Goal: Task Accomplishment & Management: Manage account settings

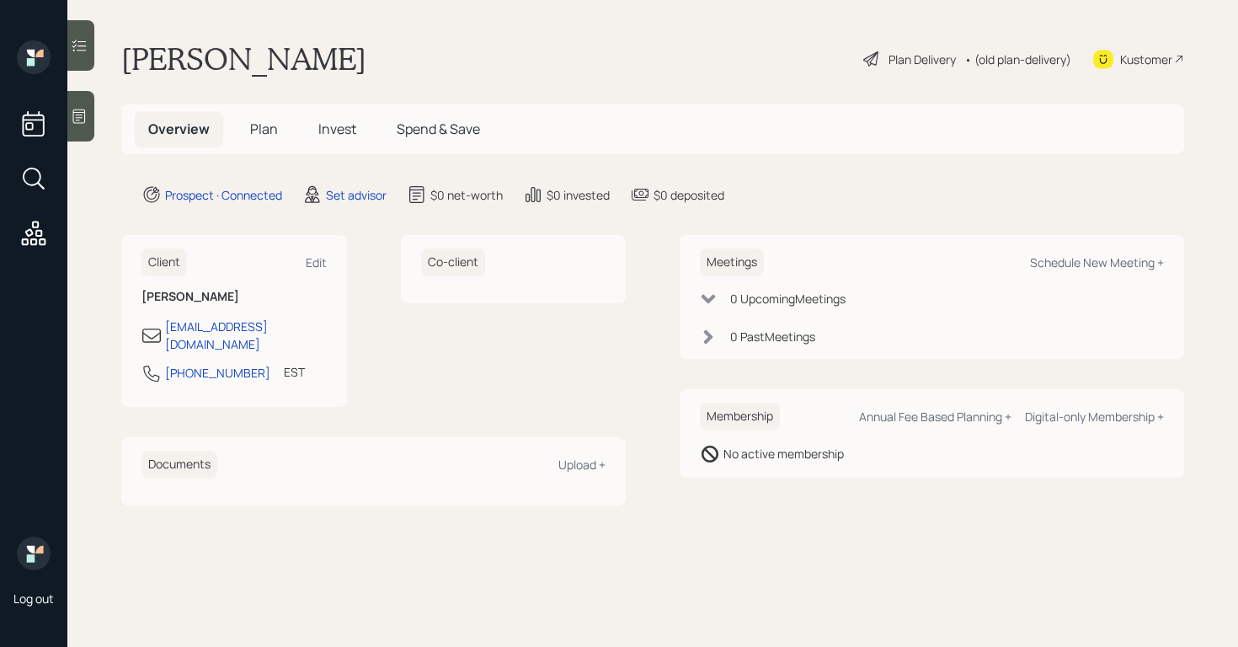
click at [86, 116] on icon at bounding box center [79, 116] width 17 height 17
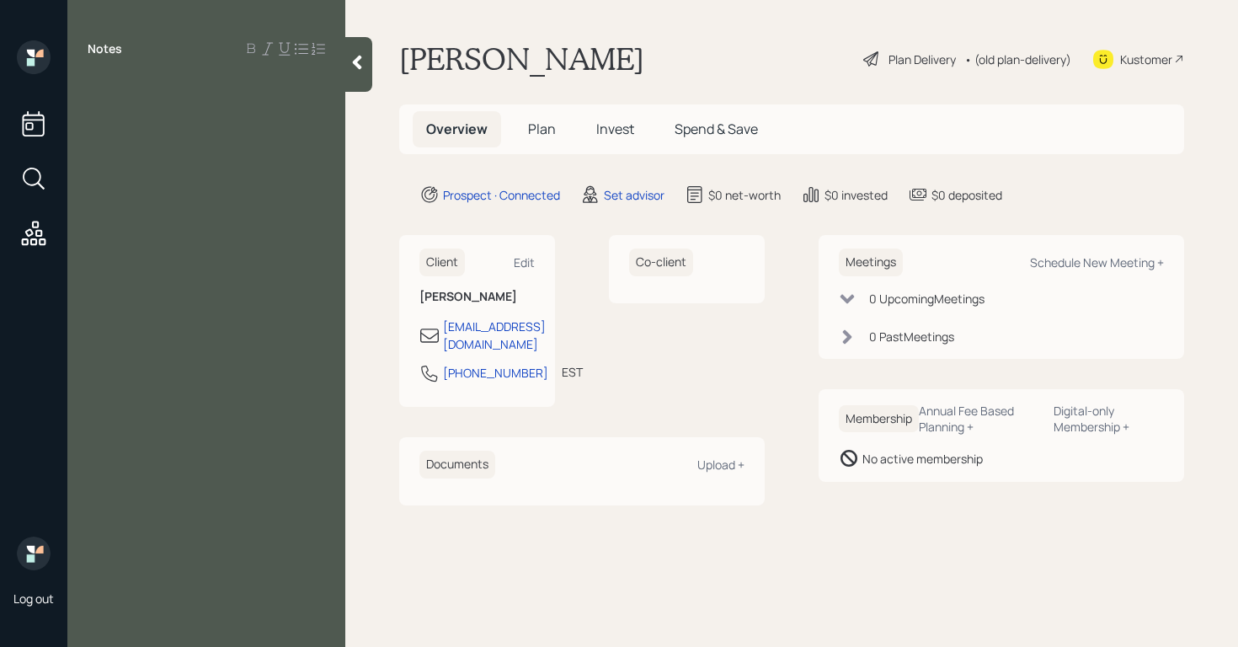
click at [101, 83] on div at bounding box center [207, 87] width 238 height 19
click at [278, 110] on div "concerned with SSN" at bounding box center [207, 105] width 238 height 19
click at [163, 145] on span "529 for highschool" at bounding box center [145, 142] width 115 height 19
click at [241, 142] on div "529 for high school" at bounding box center [207, 142] width 238 height 19
click at [94, 188] on div "Notes 66 concerned with SSN bc he hearens on news they will drop 529 for high s…" at bounding box center [206, 333] width 278 height 586
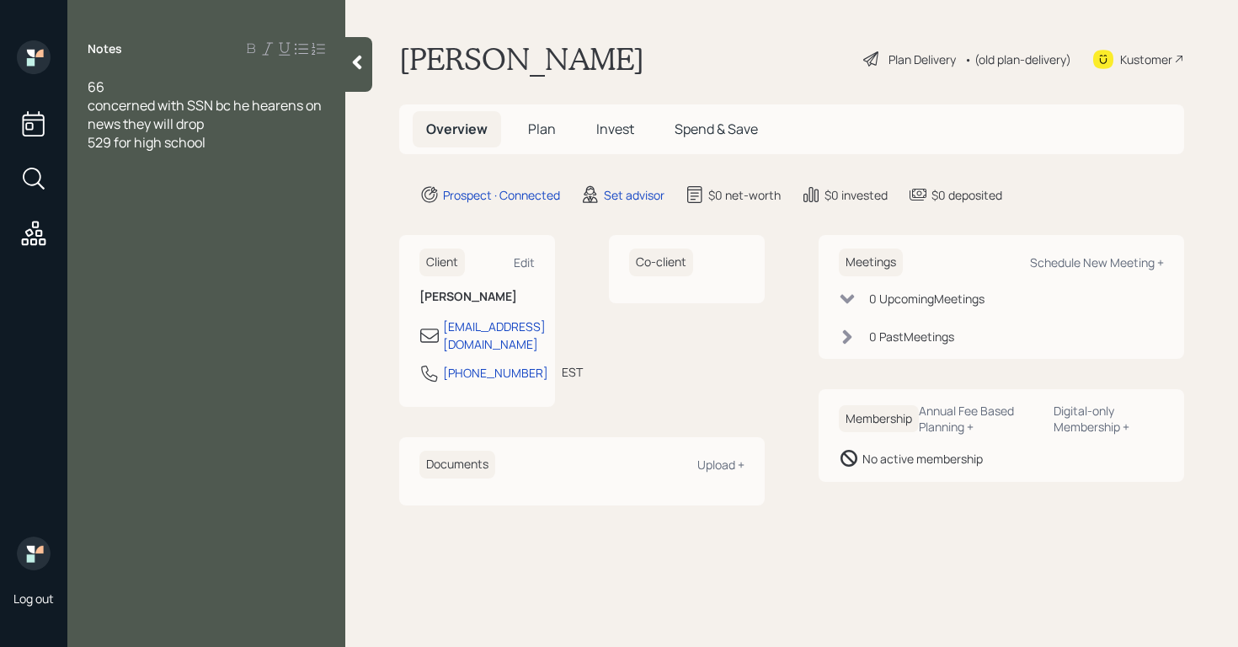
click at [93, 184] on div at bounding box center [207, 179] width 238 height 19
click at [195, 201] on div "dental surgeon income commission based $340K" at bounding box center [207, 188] width 238 height 37
click at [308, 109] on span "concerned with SSN bc he hearens on news they will drop" at bounding box center [206, 114] width 237 height 37
click at [223, 209] on div at bounding box center [207, 216] width 238 height 19
click at [141, 90] on div "66" at bounding box center [207, 87] width 238 height 19
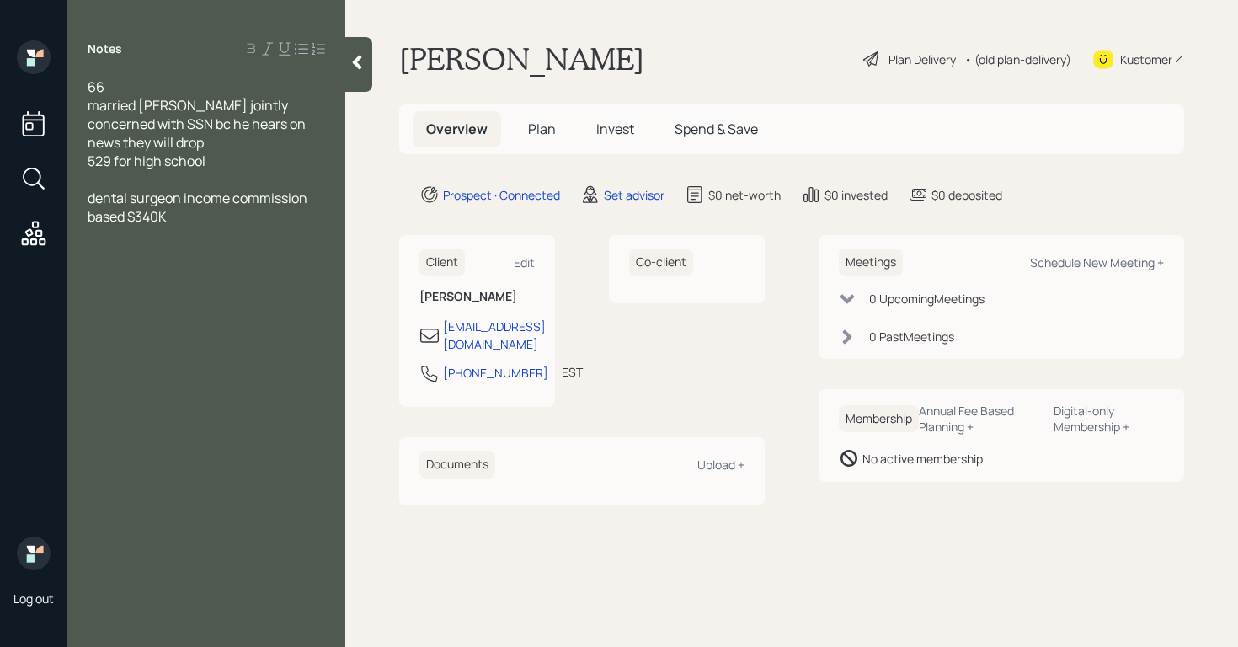
click at [163, 107] on span "married [PERSON_NAME] jointly" at bounding box center [188, 105] width 201 height 19
click at [249, 100] on div "married filed jointly" at bounding box center [207, 105] width 238 height 19
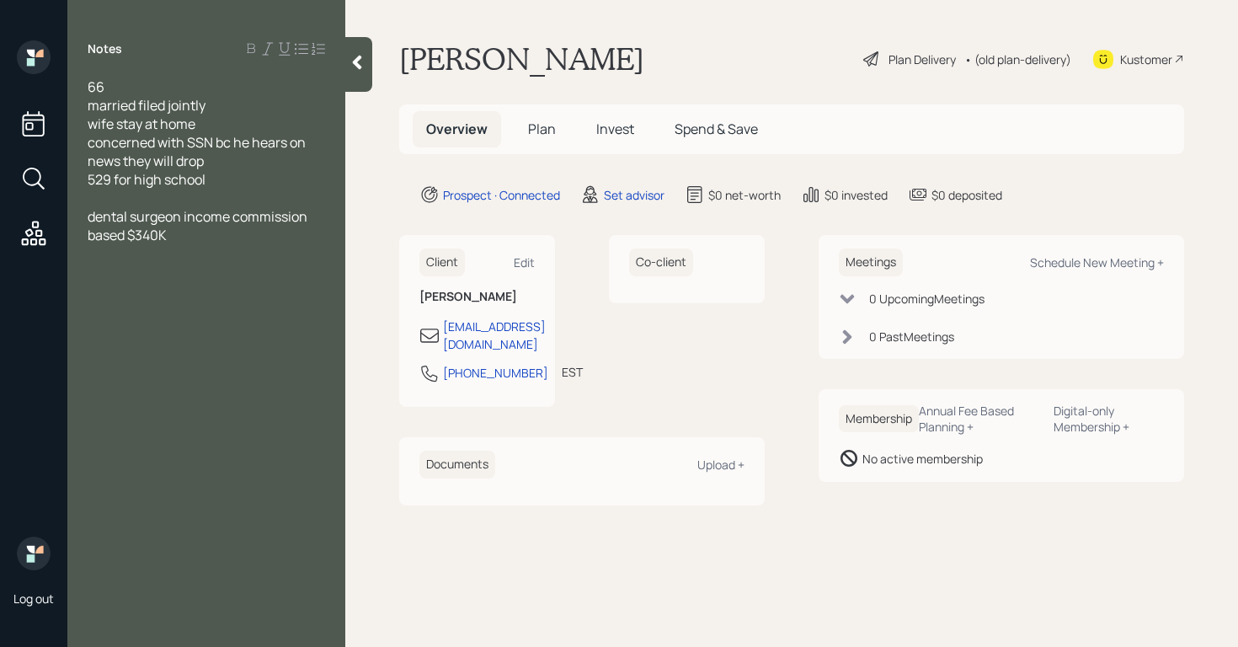
click at [221, 239] on div "dental surgeon income commission based $340K" at bounding box center [207, 225] width 238 height 37
click at [259, 294] on div "ssn 4900 monthly" at bounding box center [207, 290] width 238 height 19
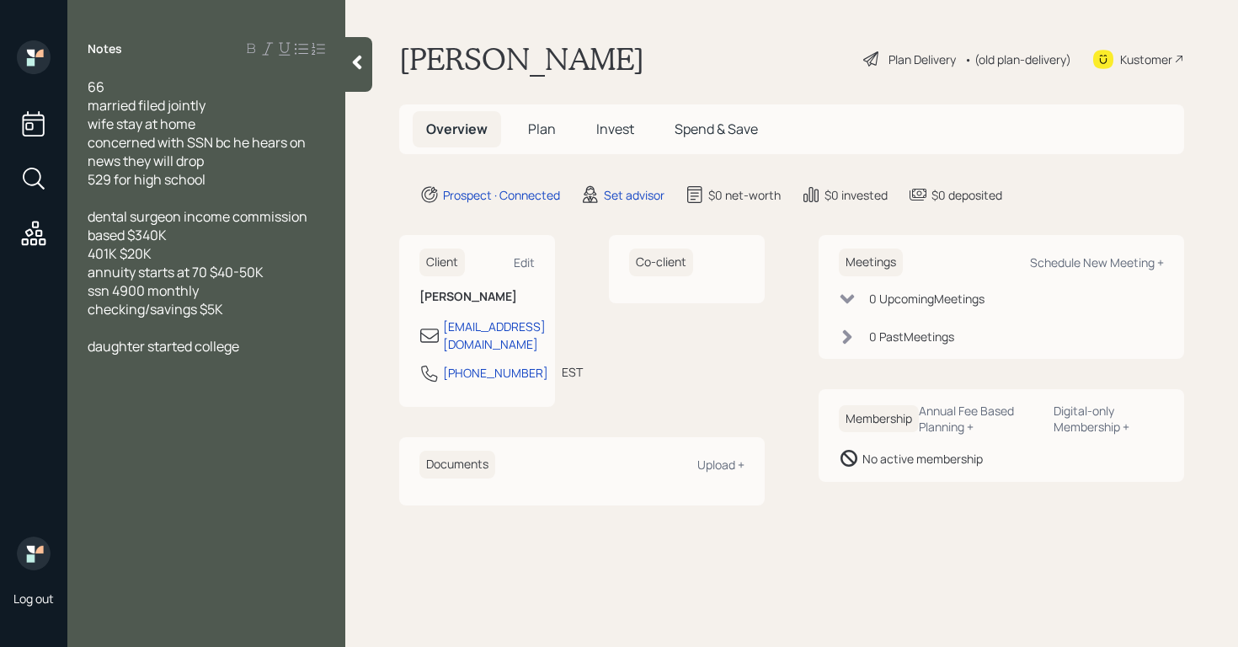
click at [86, 347] on div "66 married filed jointly wife stay at home concerned with SSN bc he hears on ne…" at bounding box center [206, 226] width 278 height 297
click at [88, 349] on span "daughter started college" at bounding box center [164, 346] width 152 height 19
click at [99, 351] on div at bounding box center [207, 346] width 238 height 19
click at [291, 384] on div "daughter started college" at bounding box center [207, 383] width 238 height 19
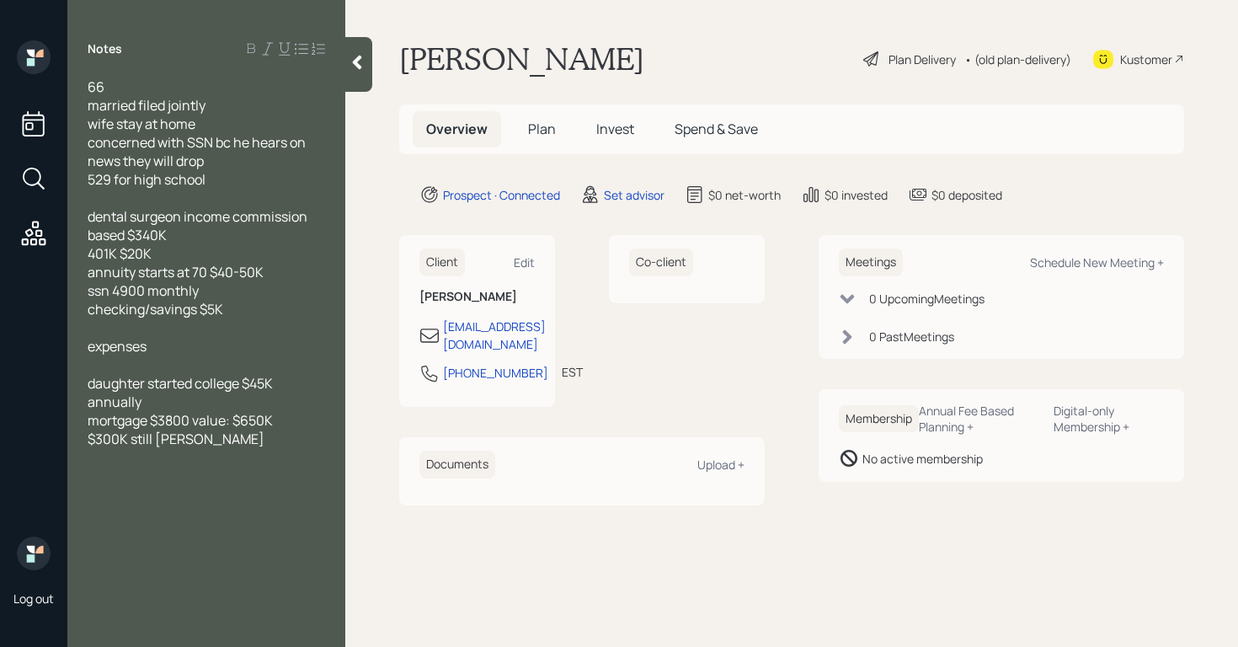
click at [218, 441] on div "$300K still [PERSON_NAME]" at bounding box center [207, 439] width 238 height 19
click at [252, 452] on div "CC debt $15K" at bounding box center [207, 457] width 238 height 19
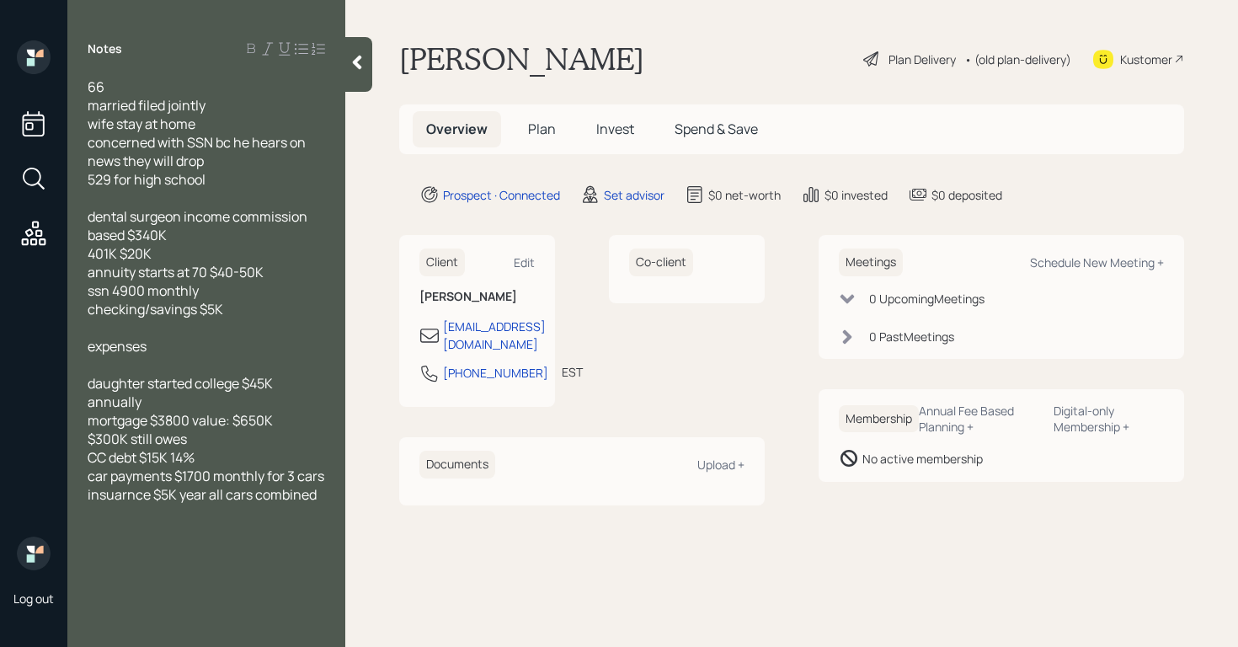
click at [204, 442] on div "$300K still owes" at bounding box center [207, 439] width 238 height 19
click at [324, 511] on div at bounding box center [207, 513] width 238 height 19
click at [83, 514] on div "66 married filed jointly wife stay at home concerned with SSN bc he hears on ne…" at bounding box center [206, 328] width 278 height 500
click at [85, 514] on div "66 married filed jointly wife stay at home concerned with SSN bc he hears on ne…" at bounding box center [206, 328] width 278 height 500
click at [88, 516] on div "66 married filed jointly wife stay at home concerned with SSN bc he hears on ne…" at bounding box center [206, 328] width 278 height 500
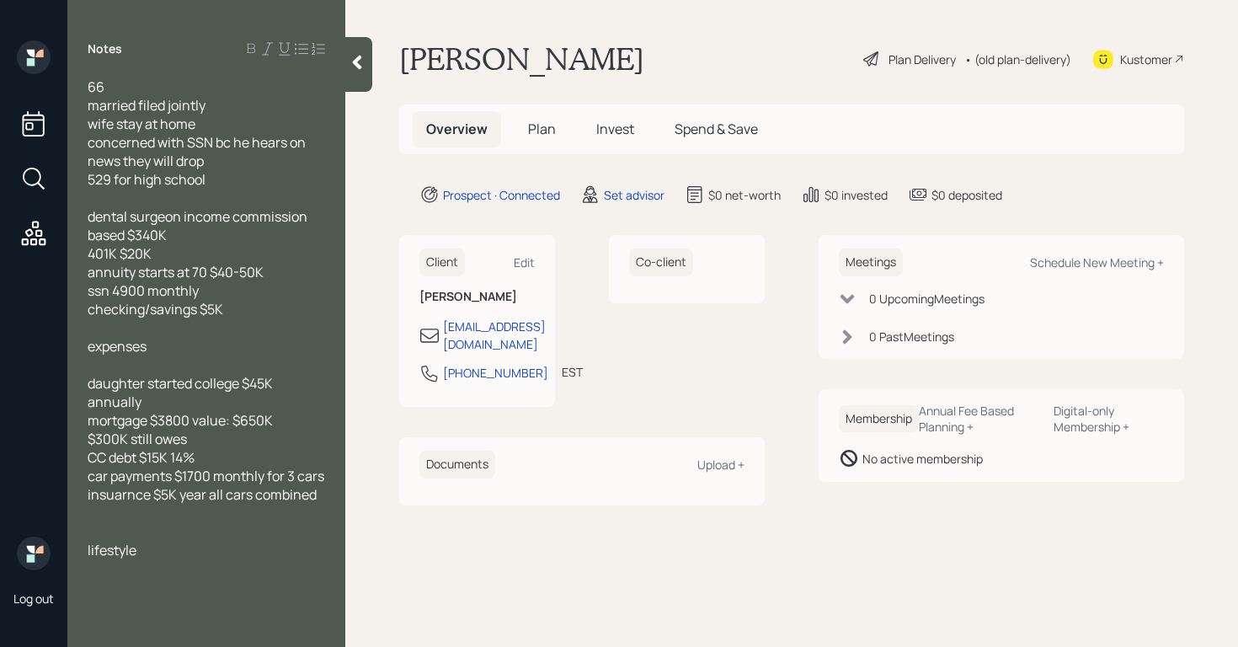
click at [113, 574] on div at bounding box center [207, 568] width 238 height 19
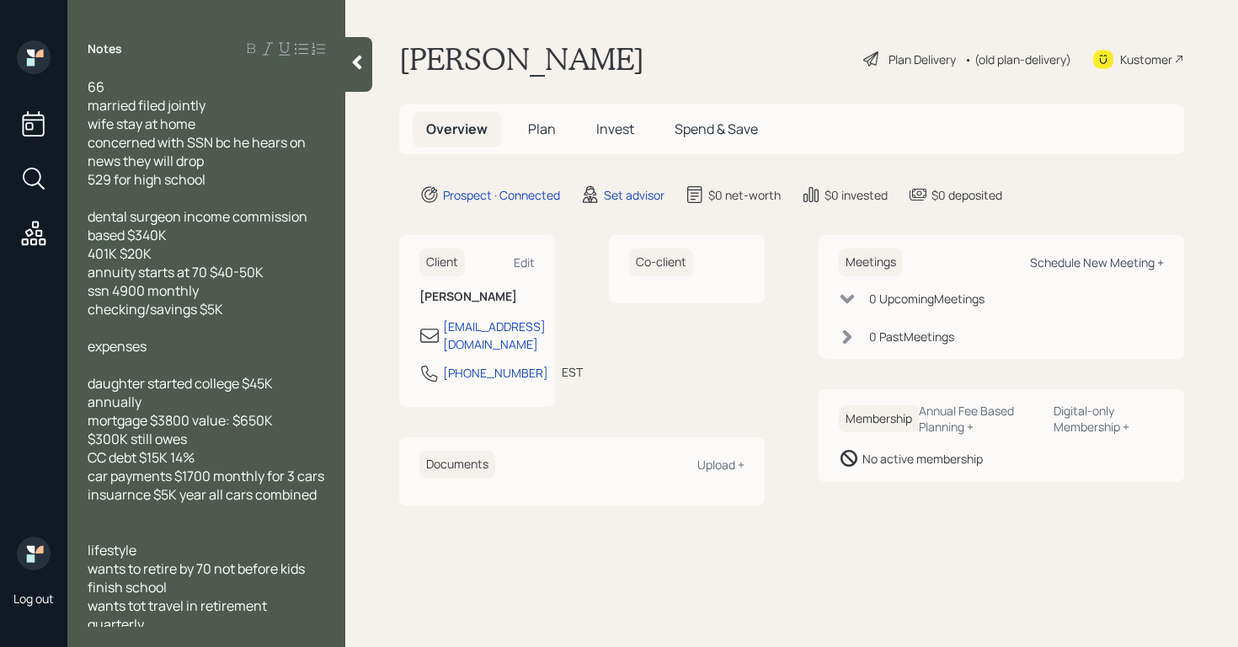
click at [1089, 266] on div "Schedule New Meeting +" at bounding box center [1097, 262] width 134 height 16
select select "round-[PERSON_NAME]"
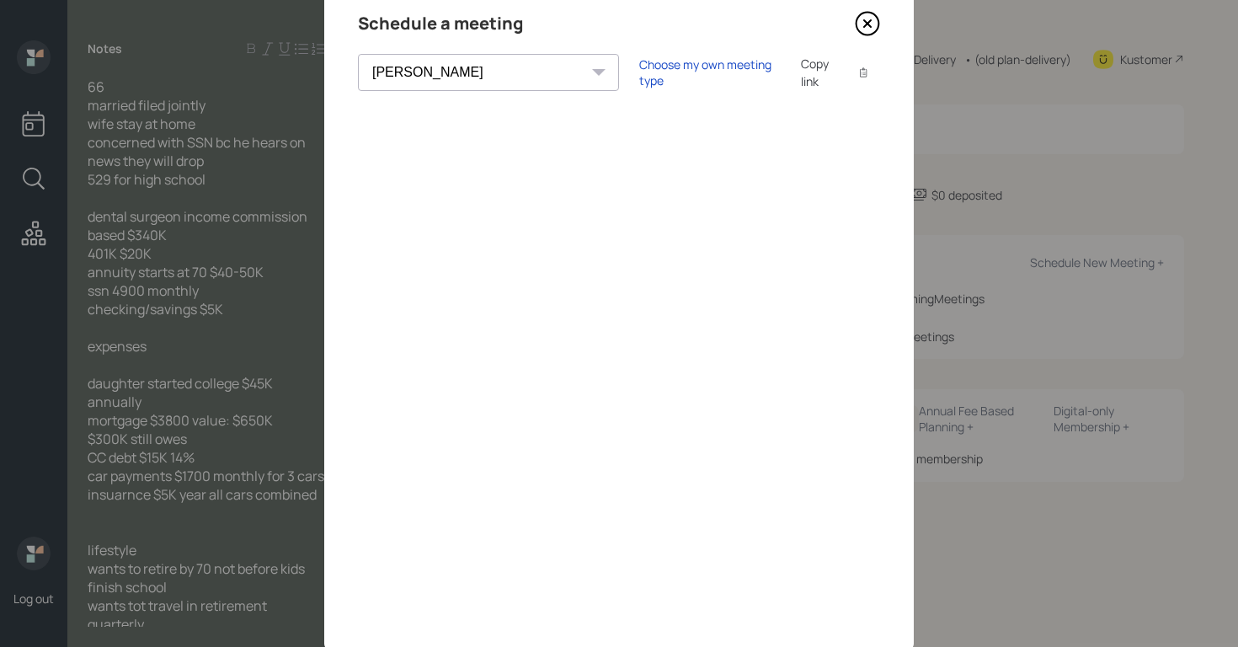
scroll to position [36, 0]
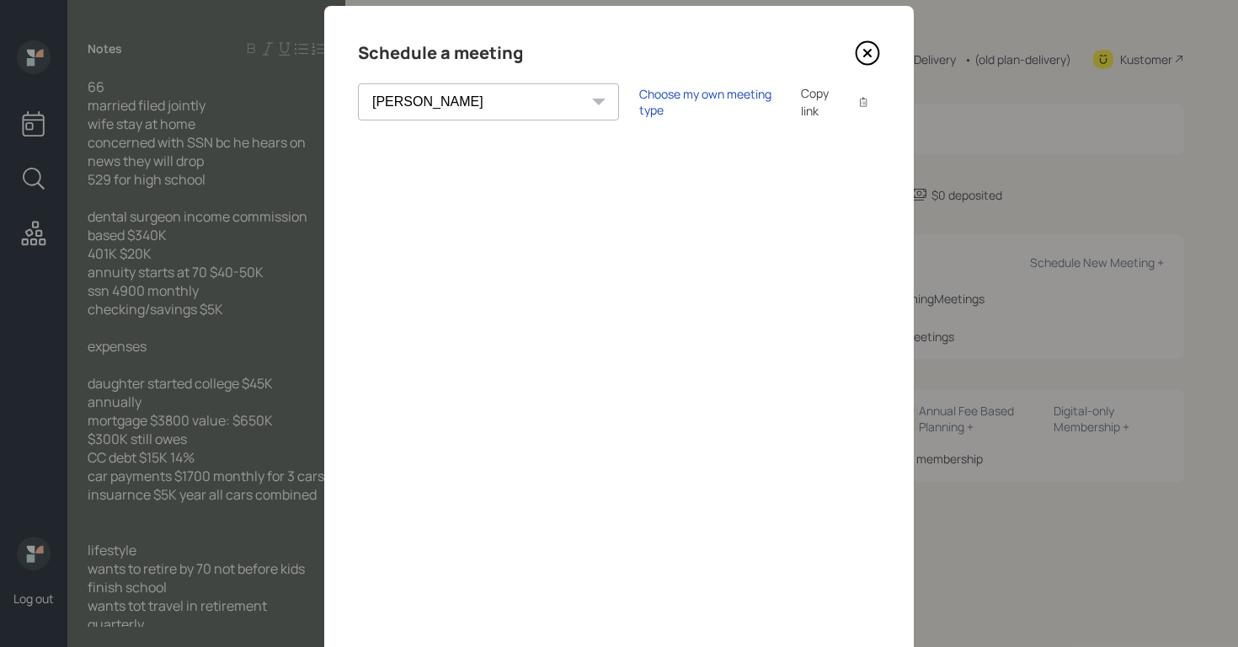
click at [861, 57] on icon at bounding box center [867, 52] width 25 height 25
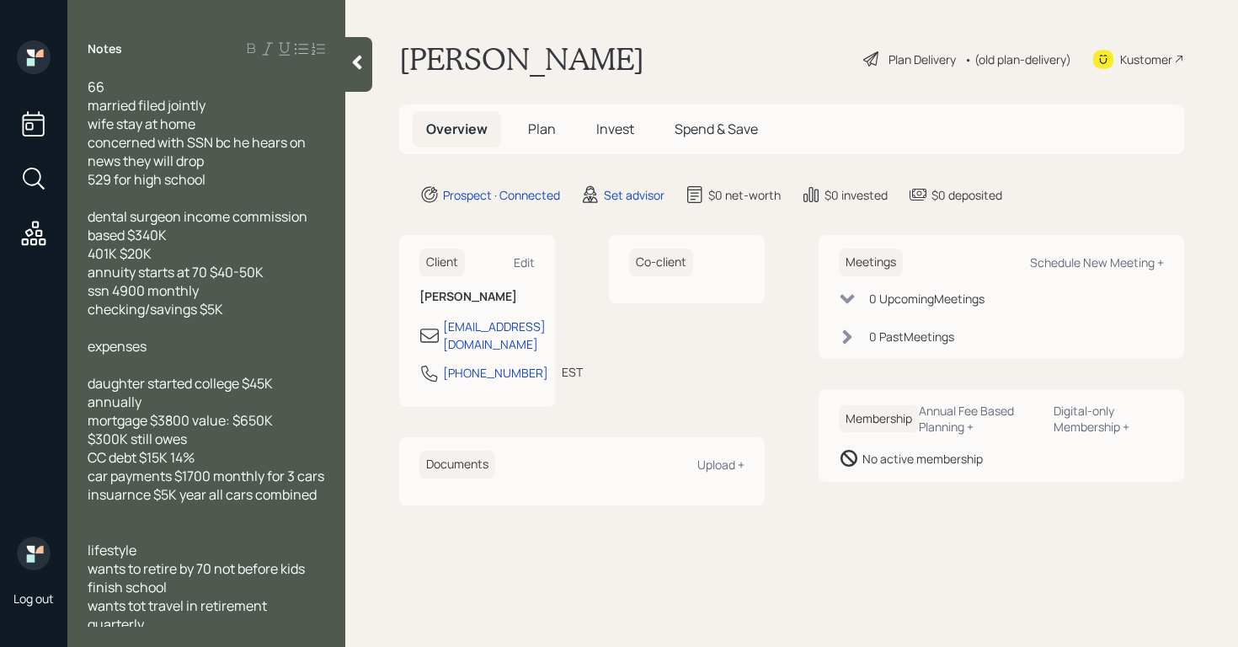
drag, startPoint x: 141, startPoint y: 133, endPoint x: 258, endPoint y: 141, distance: 117.3
click at [141, 133] on span "concerned with SSN bc he hears on news they will drop" at bounding box center [198, 151] width 221 height 37
click at [145, 122] on span "wife stay at home" at bounding box center [142, 124] width 108 height 19
click at [259, 131] on div "wife stays at home" at bounding box center [207, 124] width 238 height 19
click at [88, 179] on span "529 for high school" at bounding box center [147, 179] width 118 height 19
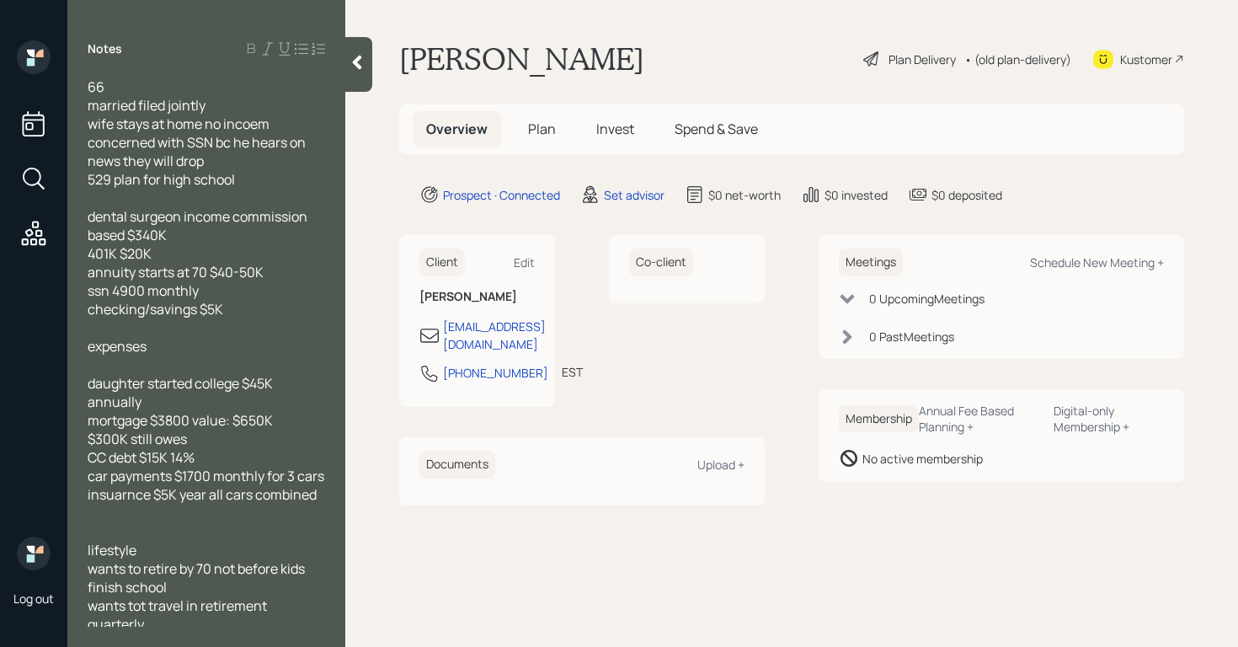
click at [167, 179] on span "529 plan for high school" at bounding box center [161, 179] width 147 height 19
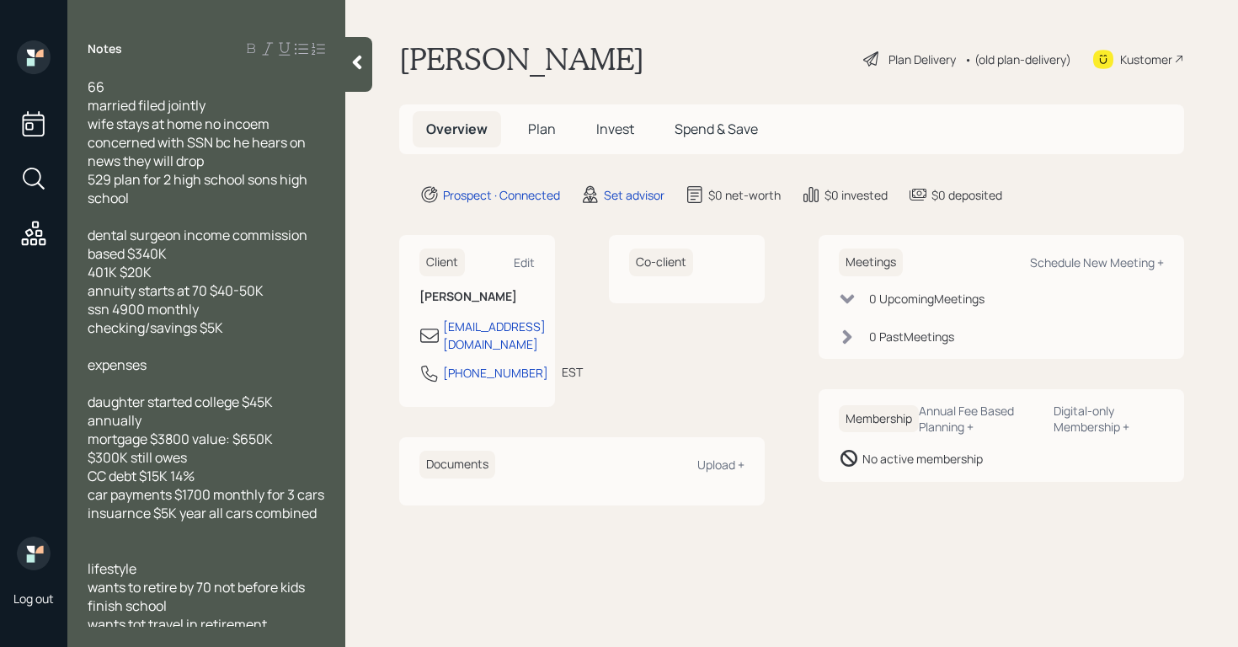
click at [317, 233] on div "dental surgeon income commission based $340K" at bounding box center [207, 244] width 238 height 37
click at [304, 293] on div "annuity starts at 70 $40-50K" at bounding box center [207, 290] width 238 height 19
click at [86, 460] on div "66 married filed jointly wife stays at home no incoem concerned with SSN bc he …" at bounding box center [206, 352] width 278 height 549
click at [89, 458] on span "$300K still owes" at bounding box center [137, 457] width 99 height 19
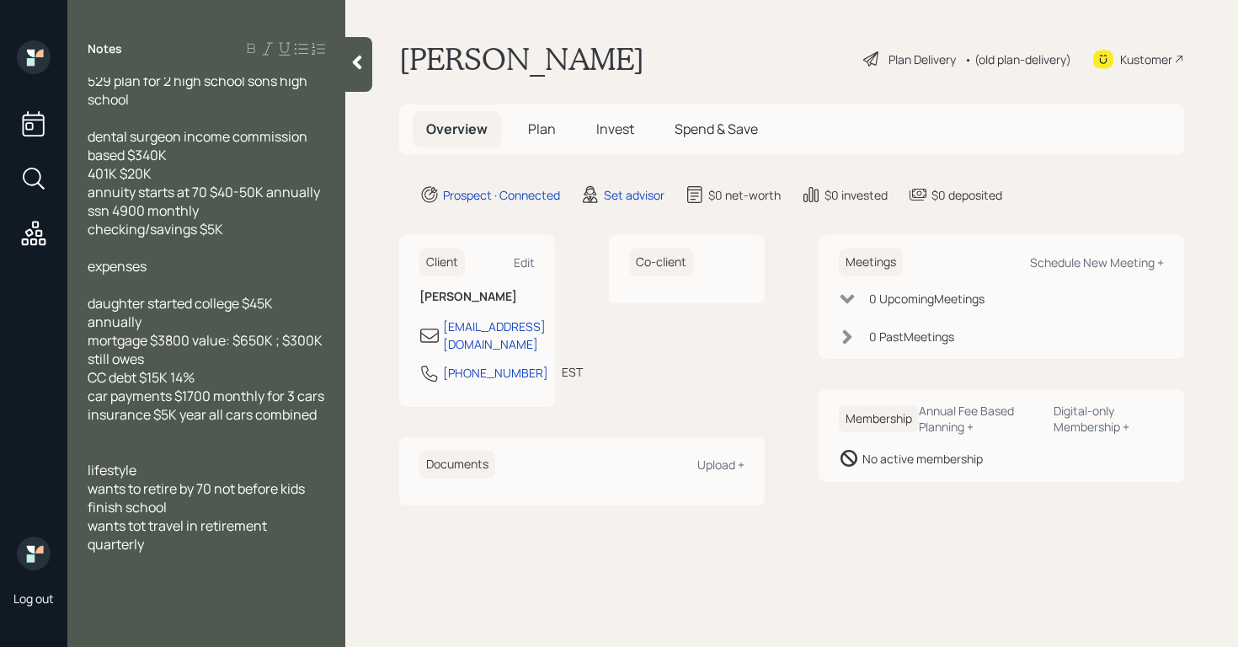
click at [210, 547] on div "wants tot travel in retirement quarterly" at bounding box center [207, 534] width 238 height 37
click at [354, 67] on icon at bounding box center [357, 62] width 17 height 17
